Goal: Find specific page/section: Find specific page/section

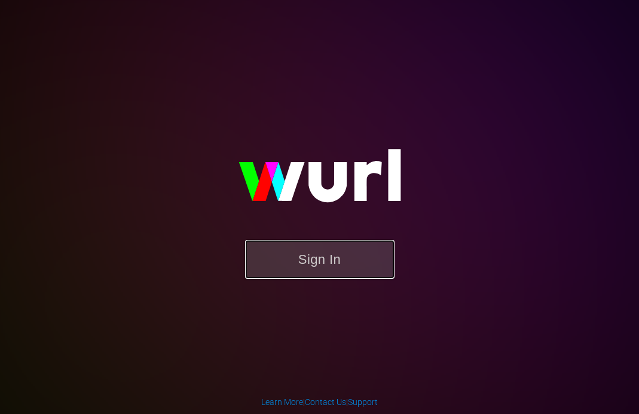
click at [319, 246] on button "Sign In" at bounding box center [319, 259] width 149 height 39
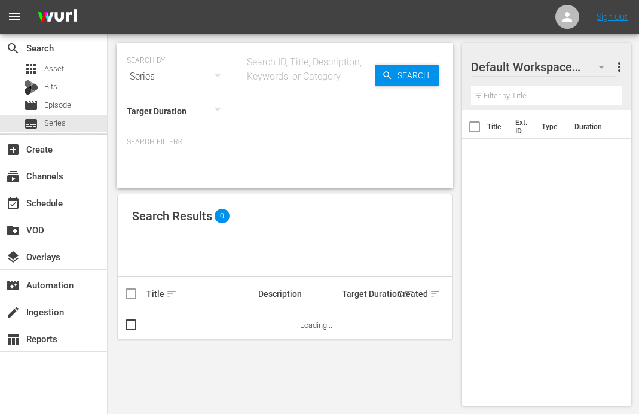
click at [299, 85] on div "Search ID, Title, Description, Keywords, or Category" at bounding box center [309, 76] width 131 height 29
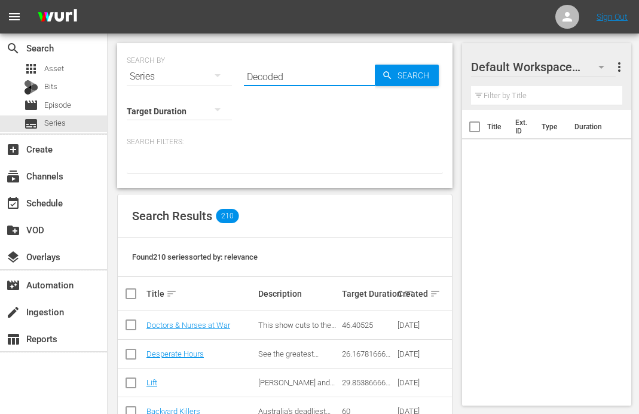
type input "Decoded"
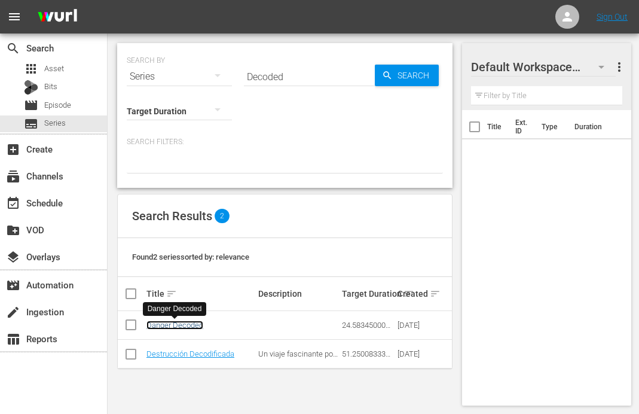
click at [180, 325] on link "Danger Decoded" at bounding box center [174, 324] width 57 height 9
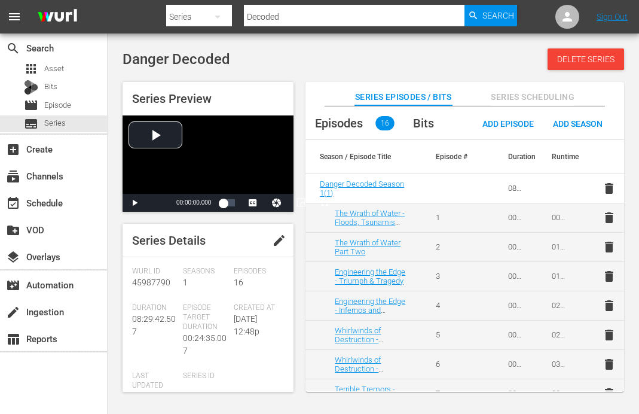
click at [323, 52] on div "Danger Decoded Delete Series" at bounding box center [373, 59] width 501 height 22
drag, startPoint x: 286, startPoint y: 16, endPoint x: 216, endPoint y: 5, distance: 70.2
click at [216, 5] on div "Search By Series Search ID, Title, Description, Keywords, or Category Decoded S…" at bounding box center [341, 16] width 351 height 29
type input "Wardens"
